Goal: Ask a question

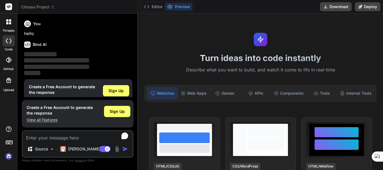
scroll to position [12, 0]
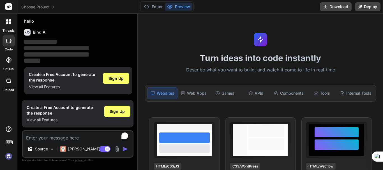
type textarea "x"
click at [111, 79] on span "Sign Up" at bounding box center [116, 79] width 15 height 6
click at [225, 91] on div "Games" at bounding box center [225, 94] width 30 height 12
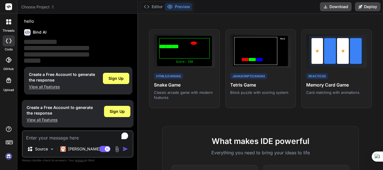
scroll to position [79, 0]
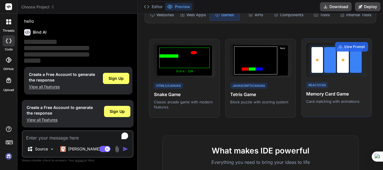
click at [332, 93] on h4 "Memory Card Game" at bounding box center [337, 94] width 61 height 7
type textarea "Memory Card Game"
click at [332, 93] on h4 "Memory Card Game" at bounding box center [337, 94] width 61 height 7
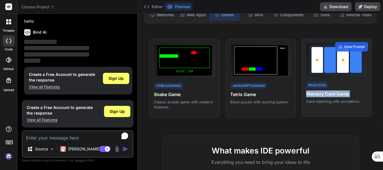
click at [332, 93] on h4 "Memory Card Game" at bounding box center [337, 94] width 61 height 7
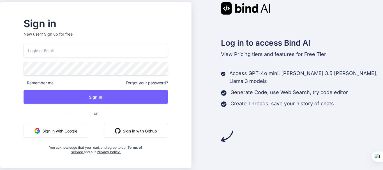
click at [70, 53] on input "email" at bounding box center [96, 51] width 144 height 14
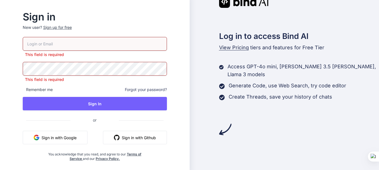
click at [55, 48] on input "email" at bounding box center [95, 44] width 144 height 14
